Goal: Task Accomplishment & Management: Complete application form

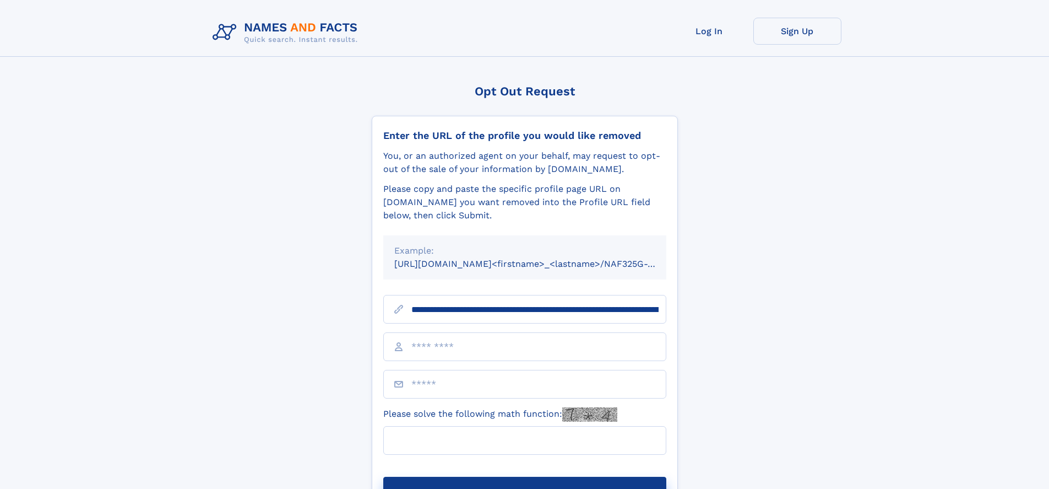
type input "**********"
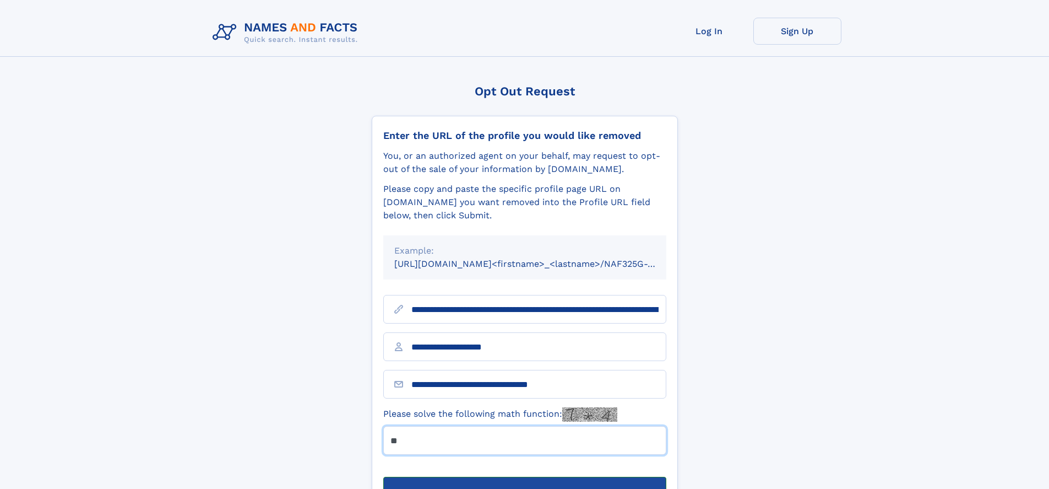
type input "**"
click at [524, 476] on button "Submit Opt Out Request" at bounding box center [524, 493] width 283 height 35
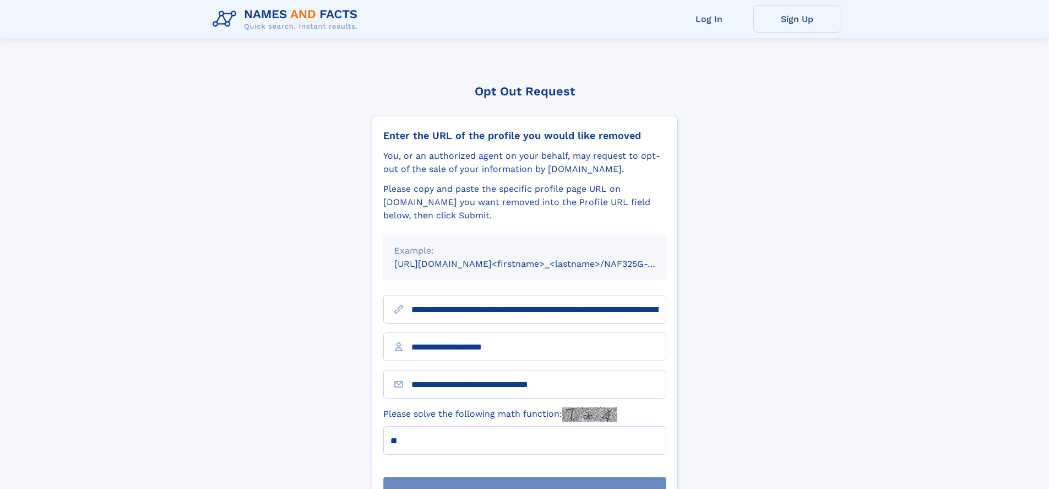
scroll to position [35, 0]
